Goal: Task Accomplishment & Management: Use online tool/utility

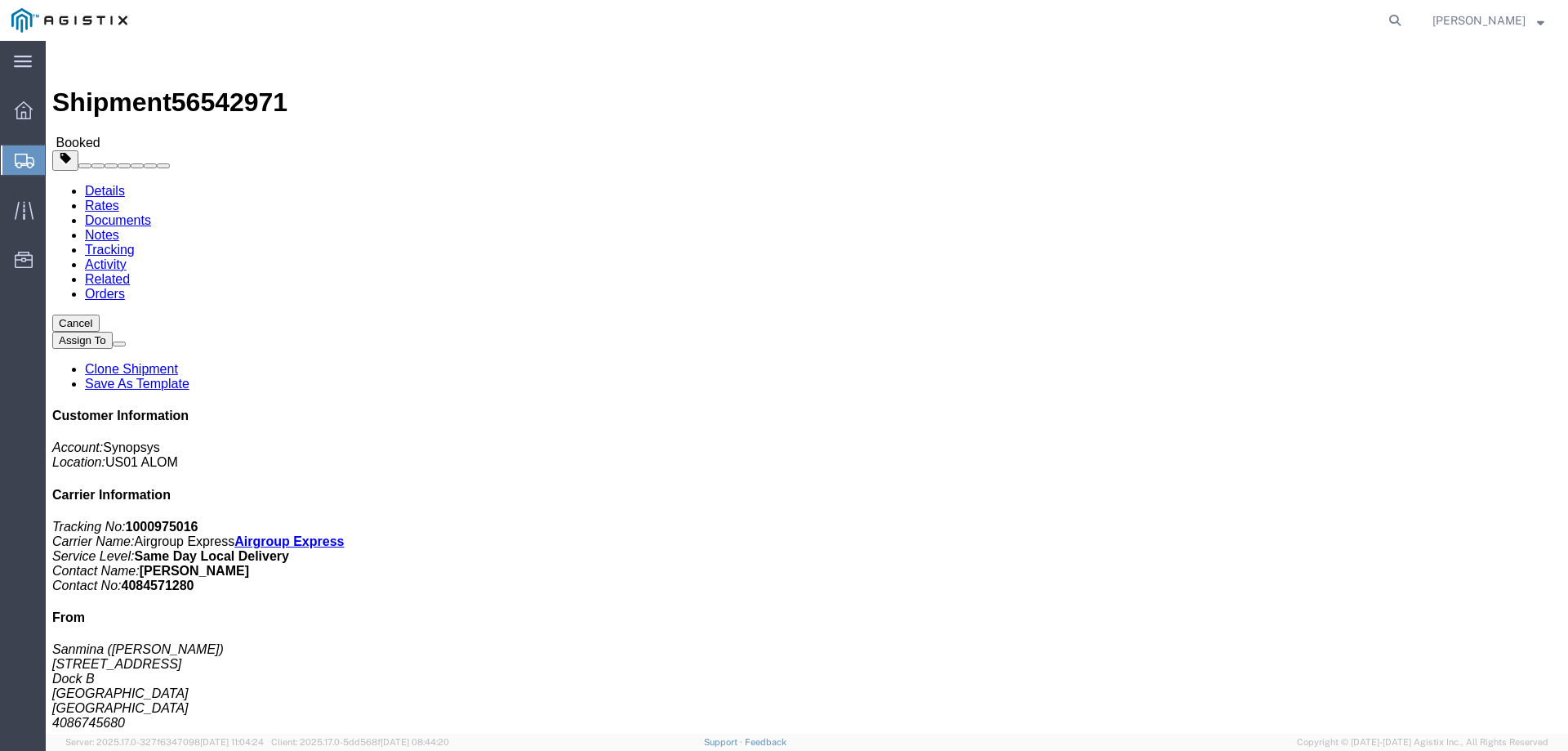
click link "Documents"
